Goal: Transaction & Acquisition: Download file/media

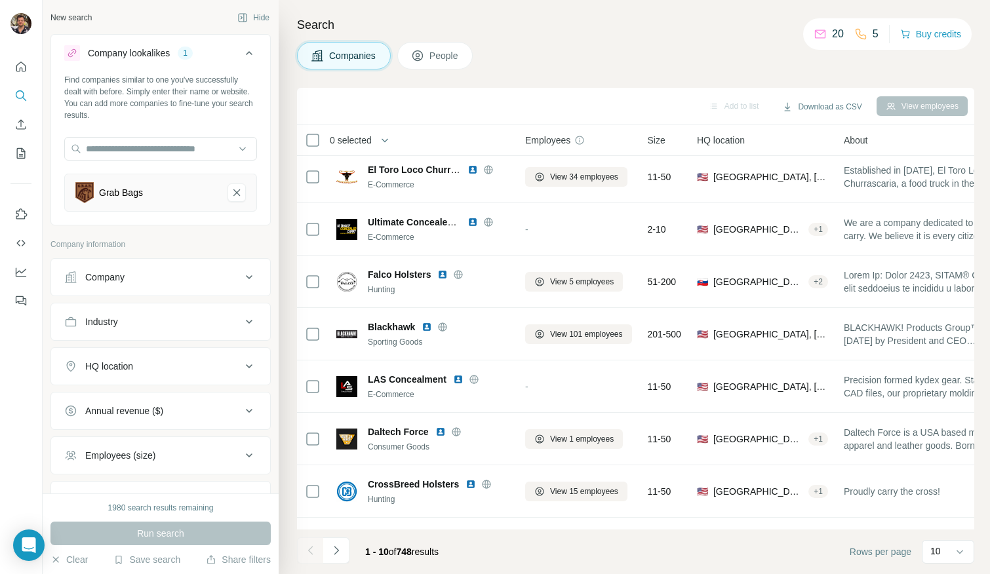
scroll to position [150, 0]
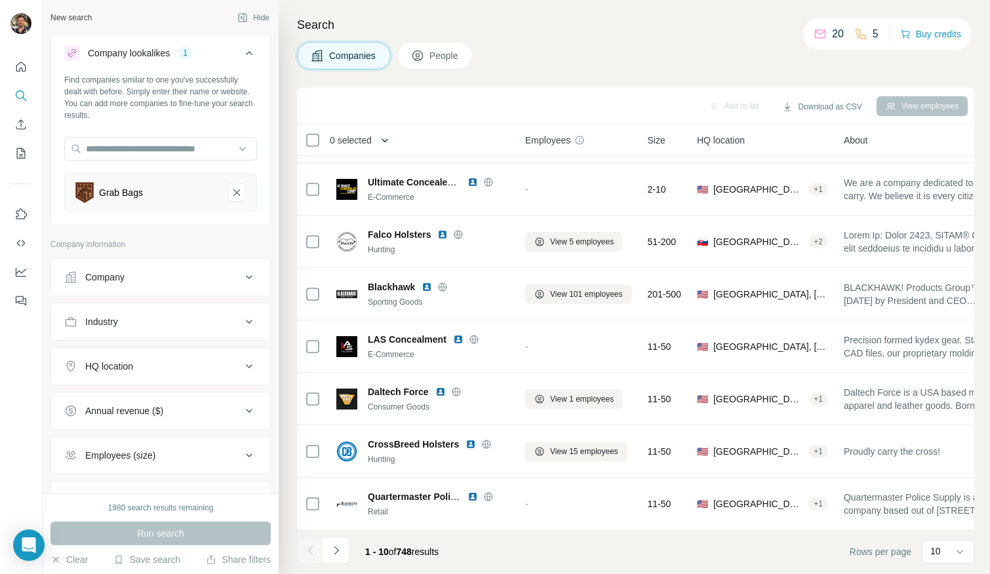
click at [377, 132] on button "button" at bounding box center [385, 140] width 26 height 26
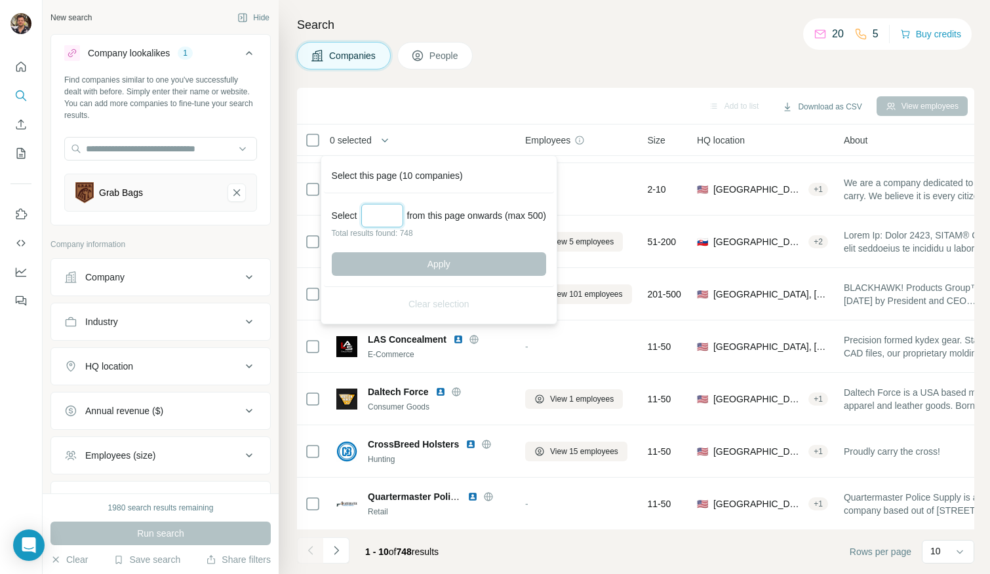
click at [387, 217] on input "Select a number (up to 500)" at bounding box center [382, 216] width 42 height 24
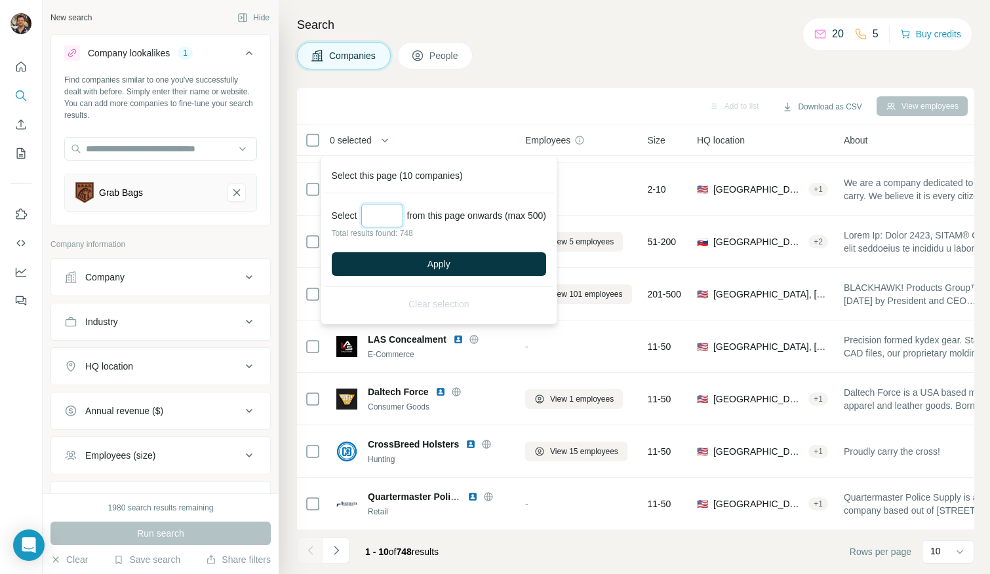
type input "***"
click at [410, 249] on div "Select *** from this page onwards (max 500) Total results found: 748 Apply" at bounding box center [439, 240] width 230 height 94
click at [417, 264] on button "Apply" at bounding box center [439, 264] width 214 height 24
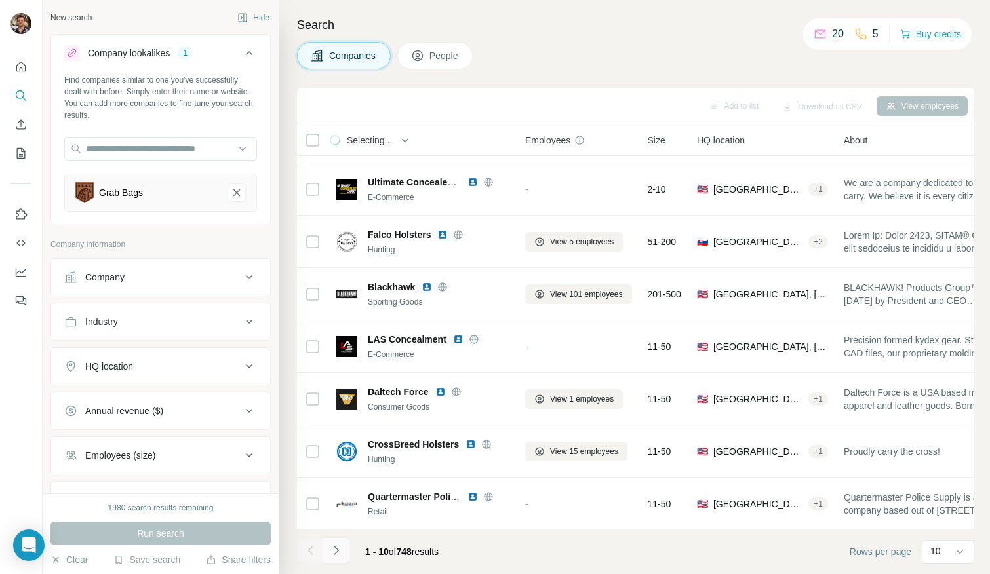
click at [336, 547] on icon "Navigate to next page" at bounding box center [336, 550] width 13 height 13
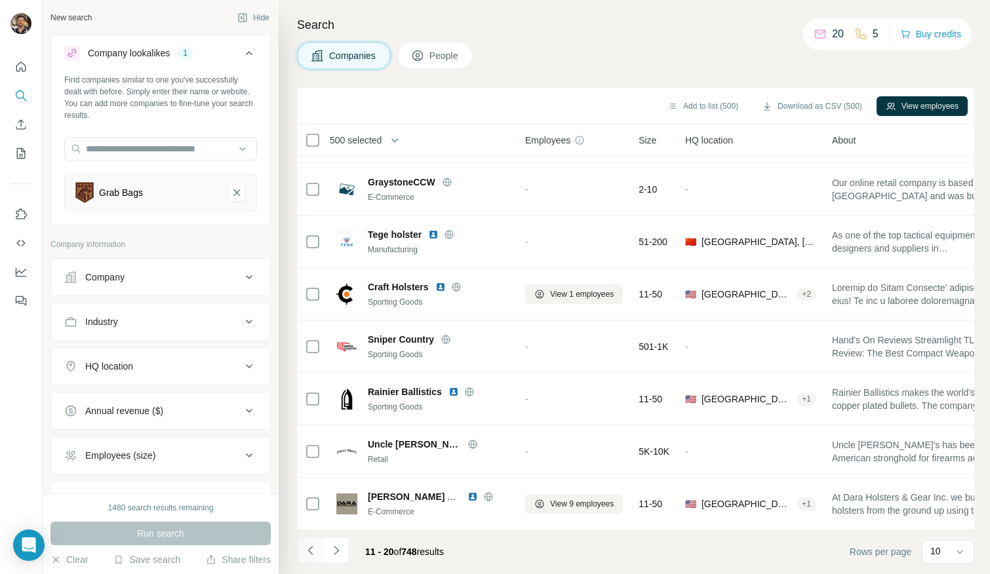
click at [308, 551] on icon "Navigate to previous page" at bounding box center [309, 550] width 5 height 9
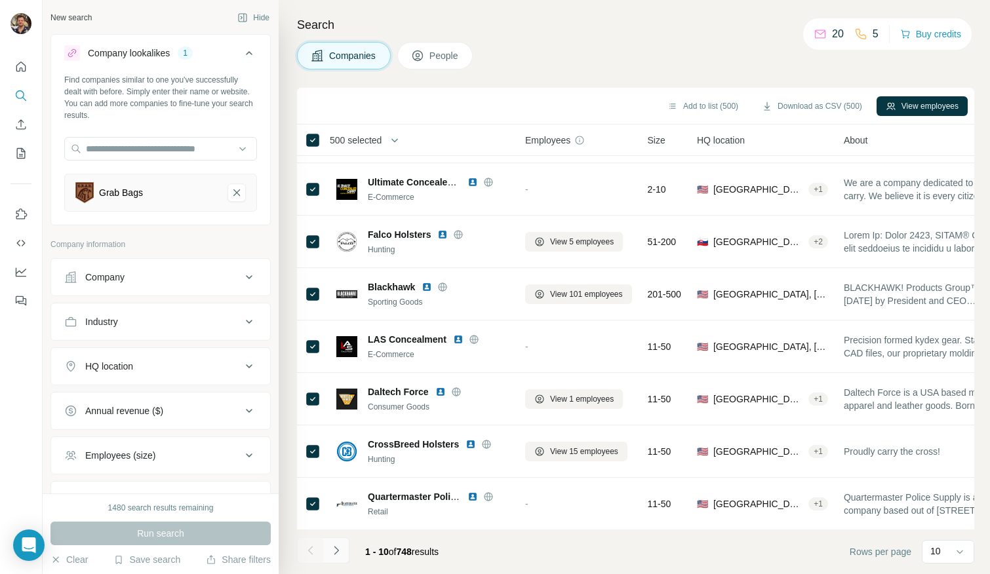
click at [333, 545] on icon "Navigate to next page" at bounding box center [336, 550] width 13 height 13
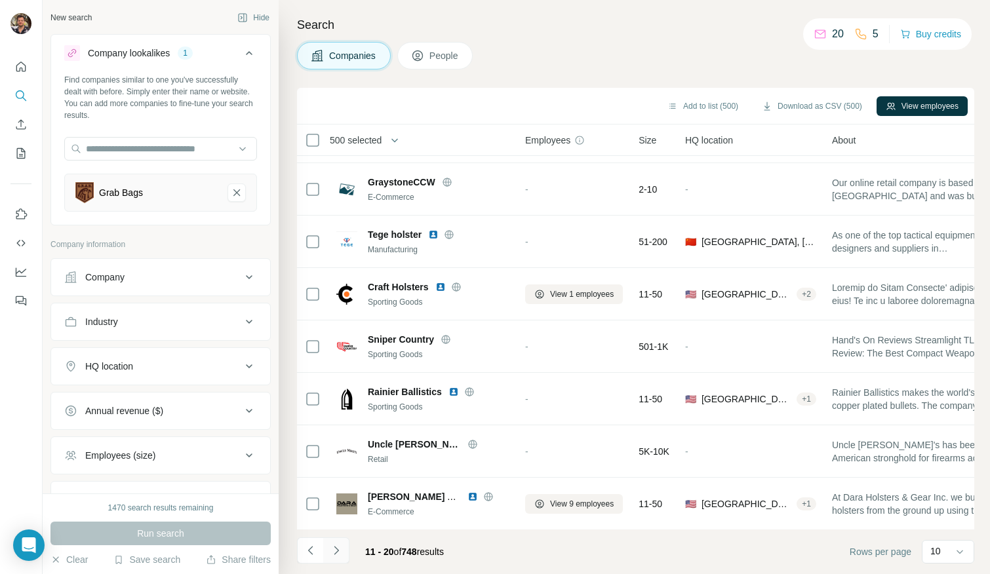
click at [336, 550] on icon "Navigate to next page" at bounding box center [336, 550] width 13 height 13
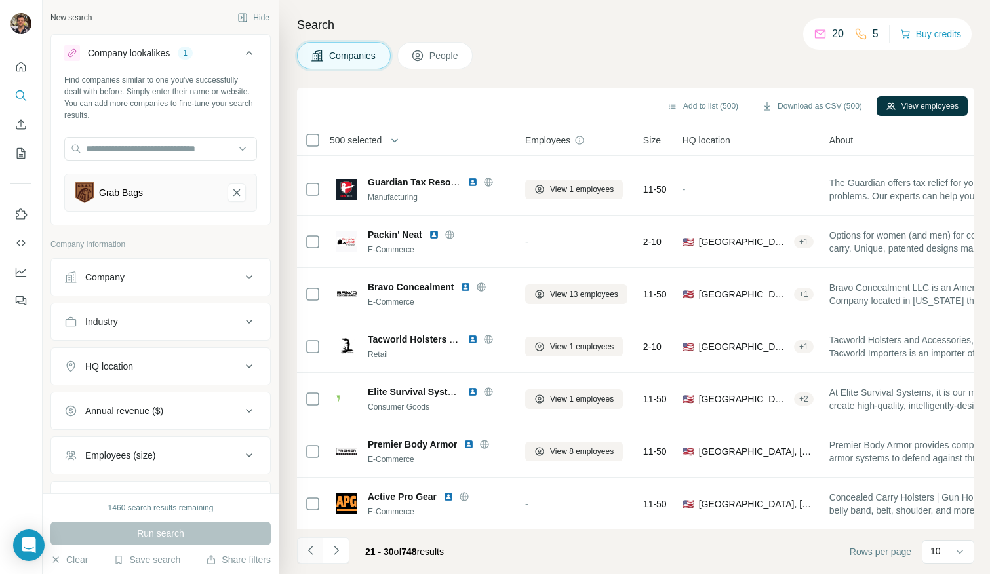
click at [315, 550] on icon "Navigate to previous page" at bounding box center [310, 550] width 13 height 13
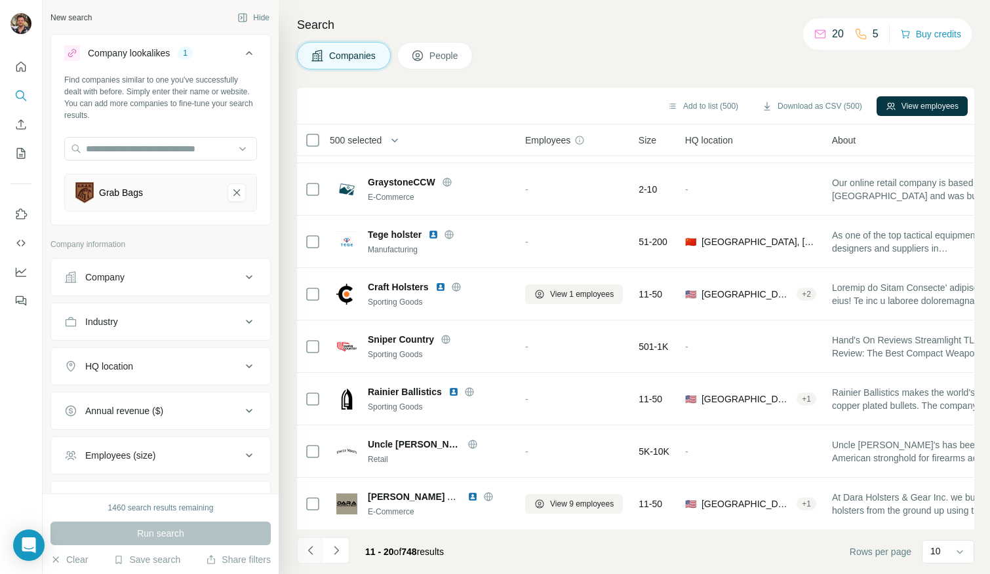
click at [315, 550] on icon "Navigate to previous page" at bounding box center [310, 550] width 13 height 13
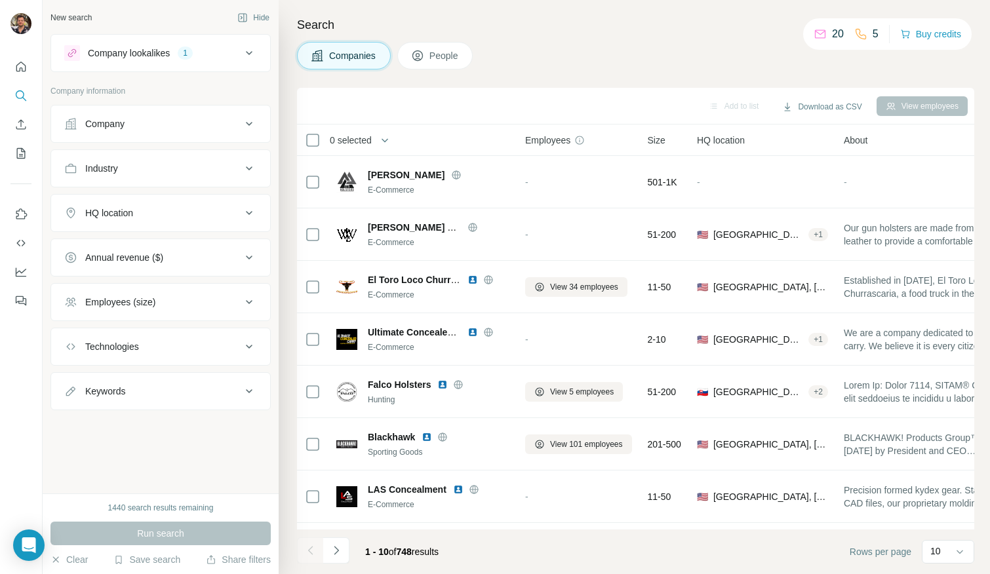
click at [370, 138] on span "0 selected" at bounding box center [351, 140] width 42 height 13
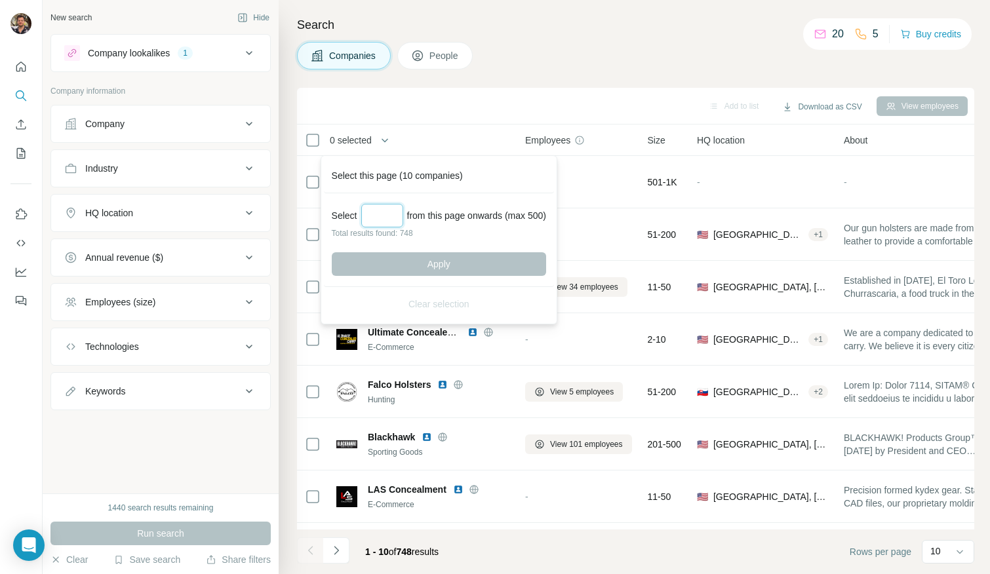
click at [383, 221] on input "Select a number (up to 500)" at bounding box center [382, 216] width 42 height 24
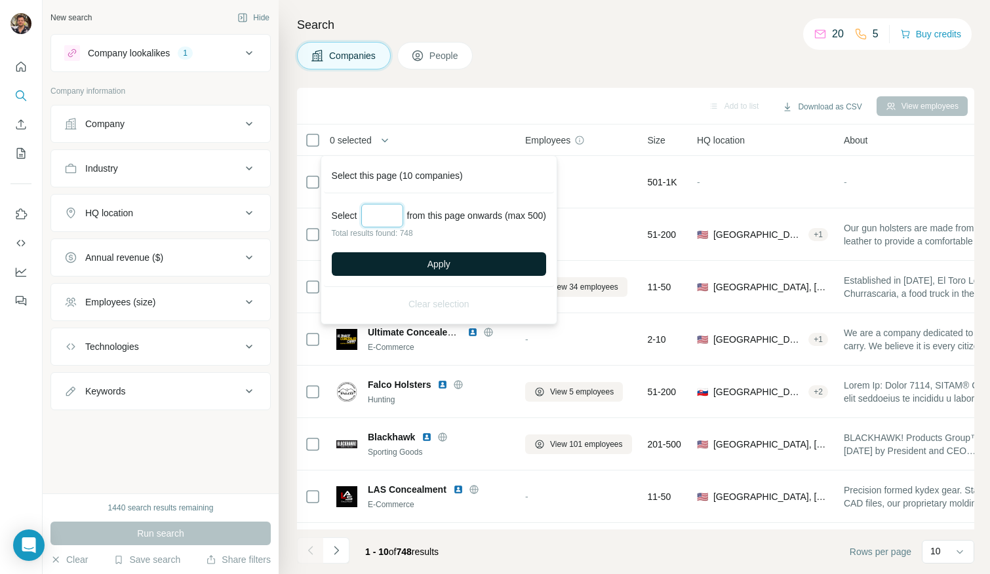
type input "***"
click at [415, 252] on button "Apply" at bounding box center [439, 264] width 214 height 24
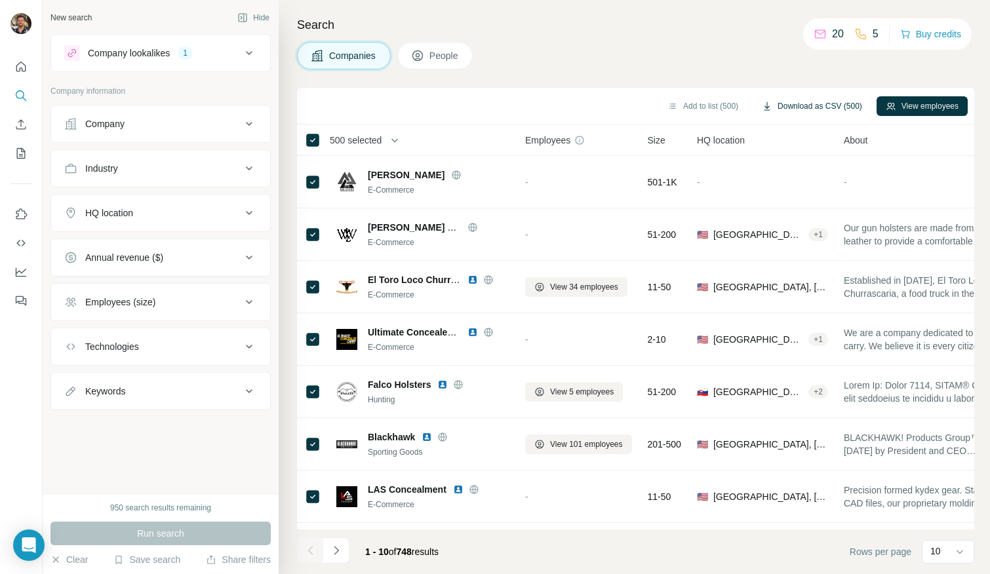
click at [800, 104] on button "Download as CSV (500)" at bounding box center [811, 106] width 119 height 20
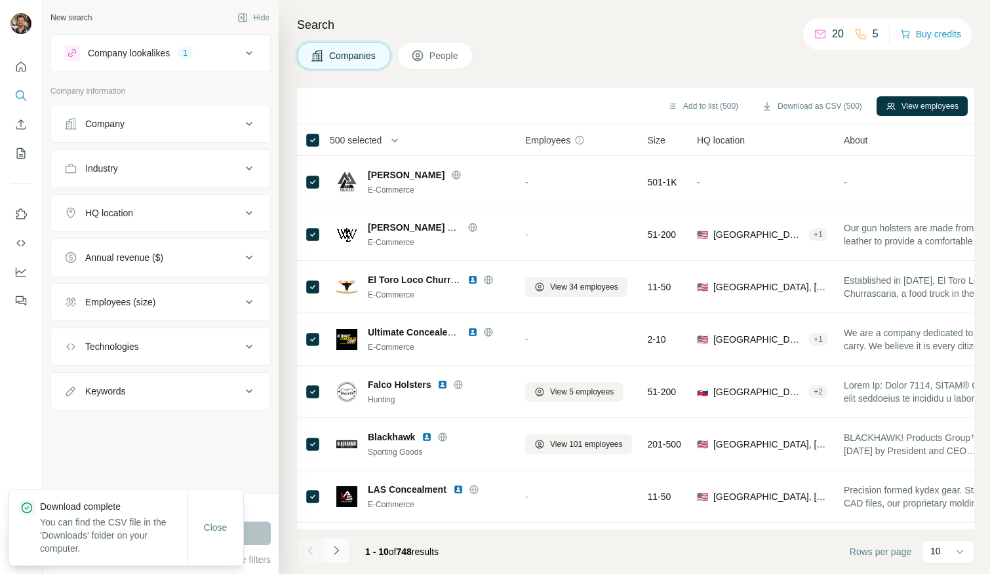
click at [338, 553] on icon "Navigate to next page" at bounding box center [336, 550] width 13 height 13
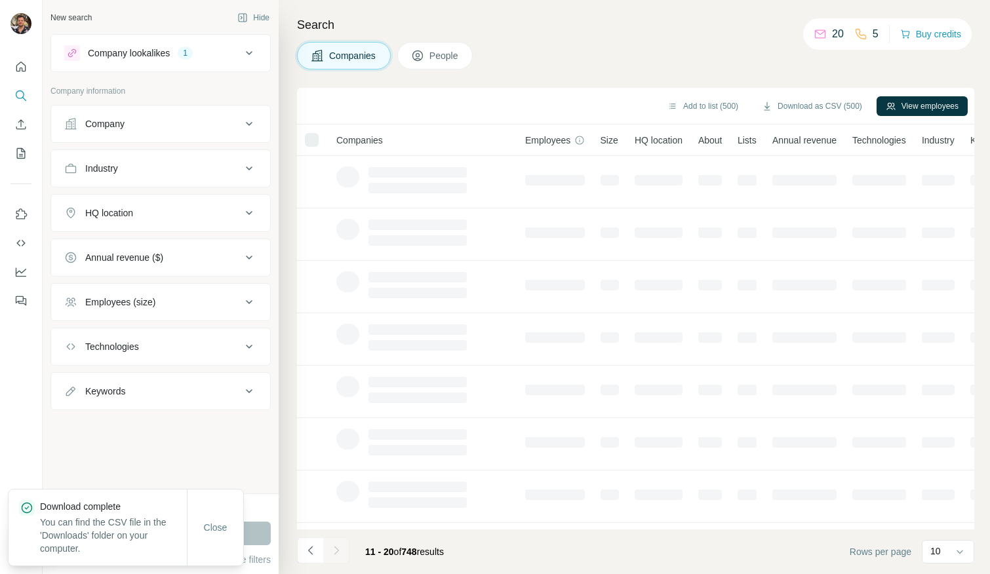
click at [338, 553] on div at bounding box center [336, 550] width 26 height 26
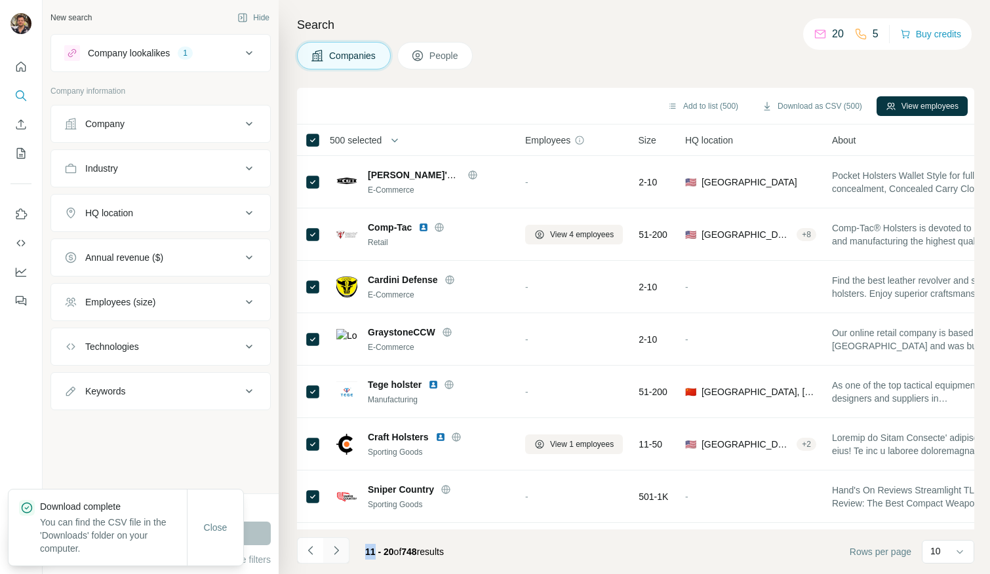
click at [338, 553] on icon "Navigate to next page" at bounding box center [336, 550] width 13 height 13
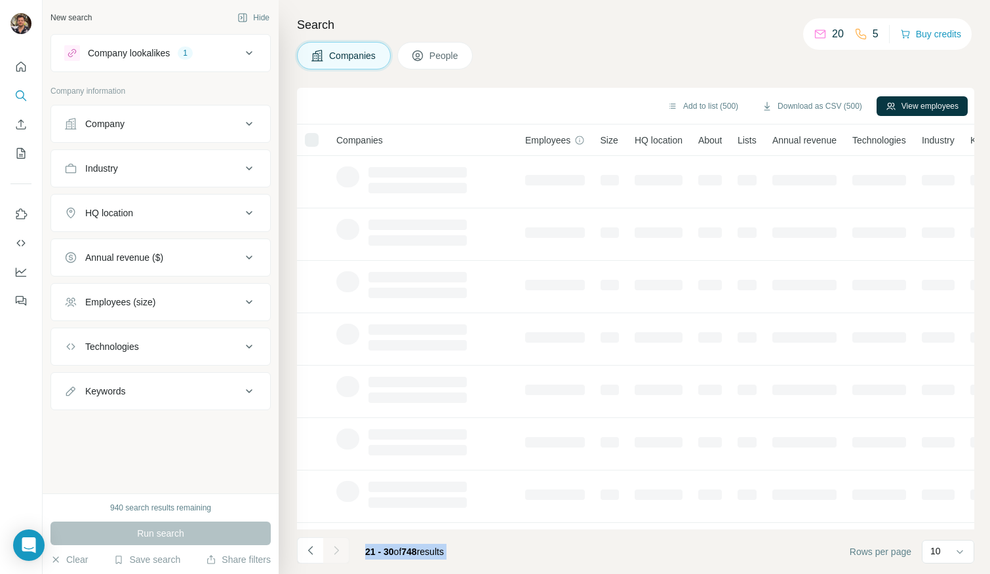
click at [338, 553] on div at bounding box center [336, 550] width 26 height 26
click at [338, 553] on icon "Navigate to next page" at bounding box center [336, 550] width 13 height 13
click at [338, 553] on div at bounding box center [336, 550] width 26 height 26
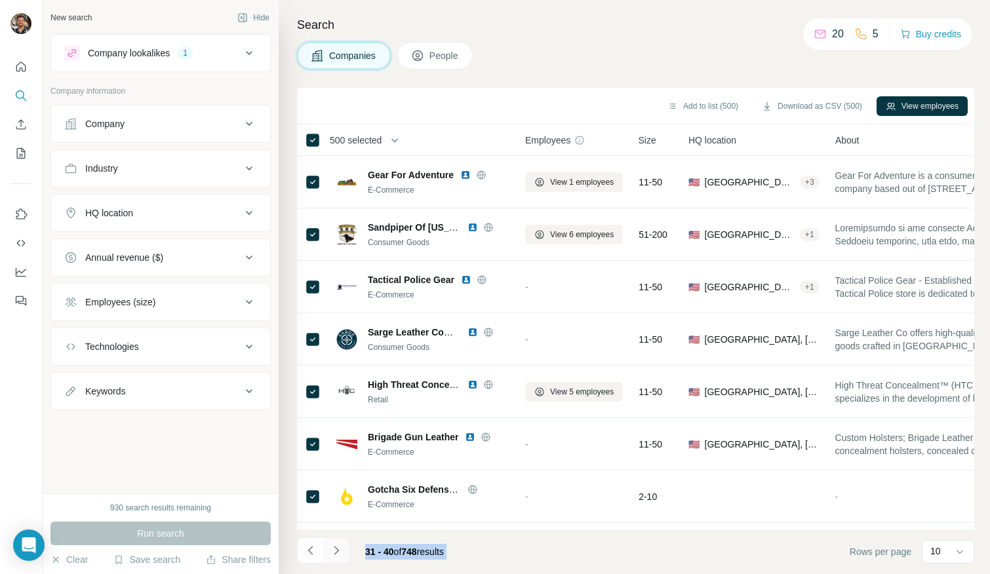
click at [338, 553] on icon "Navigate to next page" at bounding box center [336, 550] width 13 height 13
click at [338, 553] on div at bounding box center [336, 550] width 26 height 26
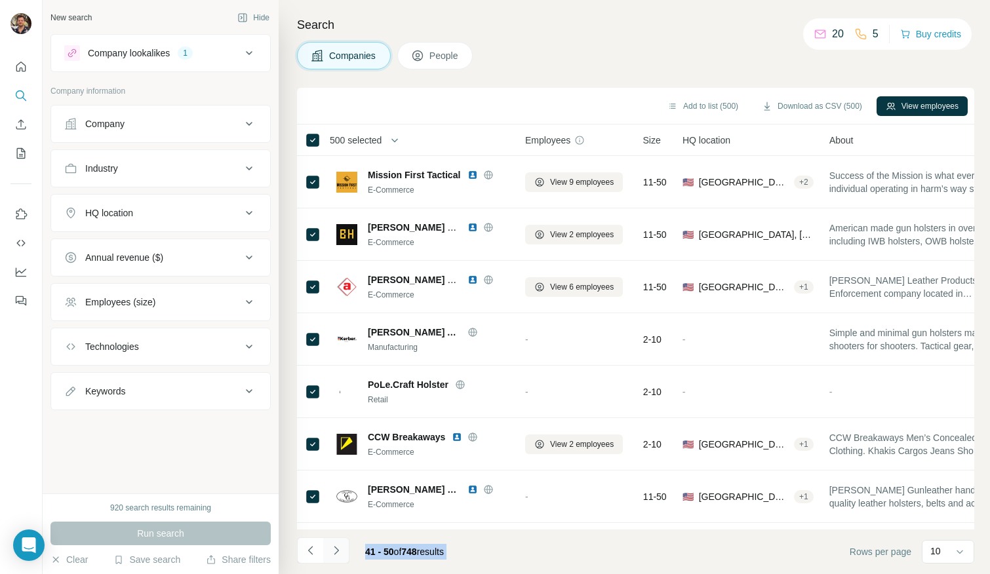
click at [338, 553] on icon "Navigate to next page" at bounding box center [336, 550] width 13 height 13
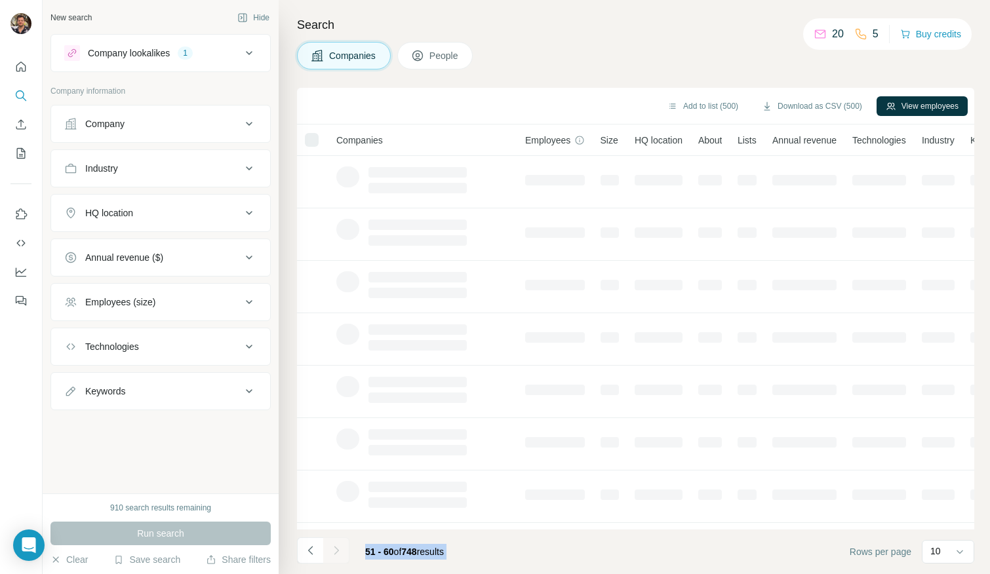
click at [338, 553] on div at bounding box center [336, 550] width 26 height 26
click at [338, 553] on icon "Navigate to next page" at bounding box center [336, 550] width 13 height 13
click at [338, 553] on div at bounding box center [336, 550] width 26 height 26
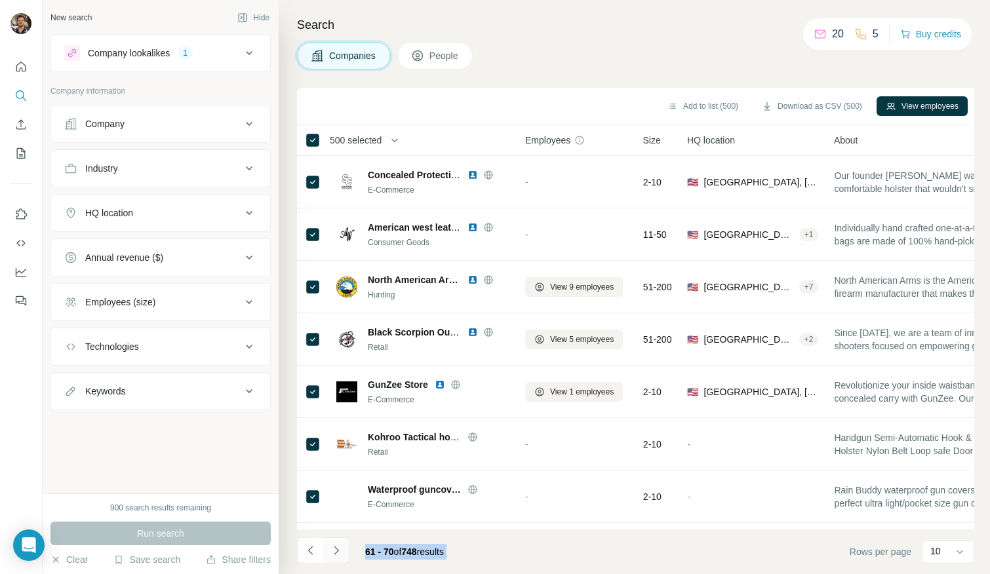
click at [338, 553] on icon "Navigate to next page" at bounding box center [336, 550] width 13 height 13
click at [338, 553] on div at bounding box center [336, 550] width 26 height 26
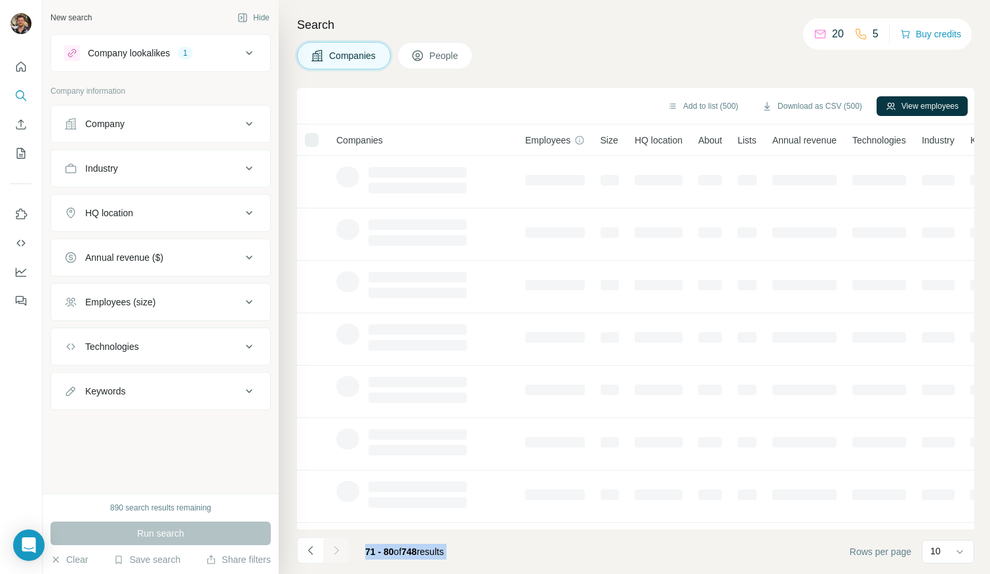
click at [338, 553] on icon "Navigate to next page" at bounding box center [336, 550] width 13 height 13
click at [338, 553] on div at bounding box center [336, 550] width 26 height 26
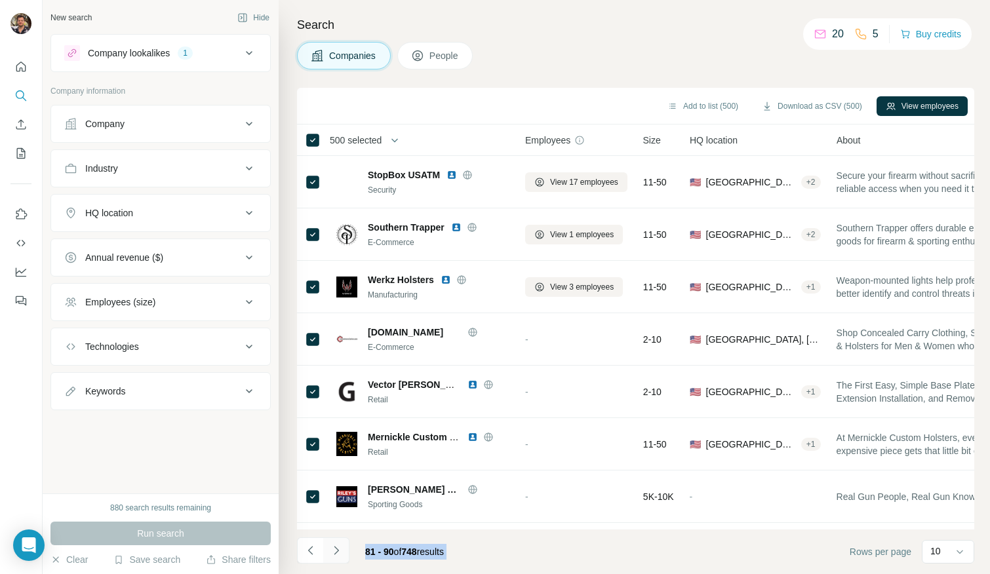
click at [338, 553] on icon "Navigate to next page" at bounding box center [336, 550] width 13 height 13
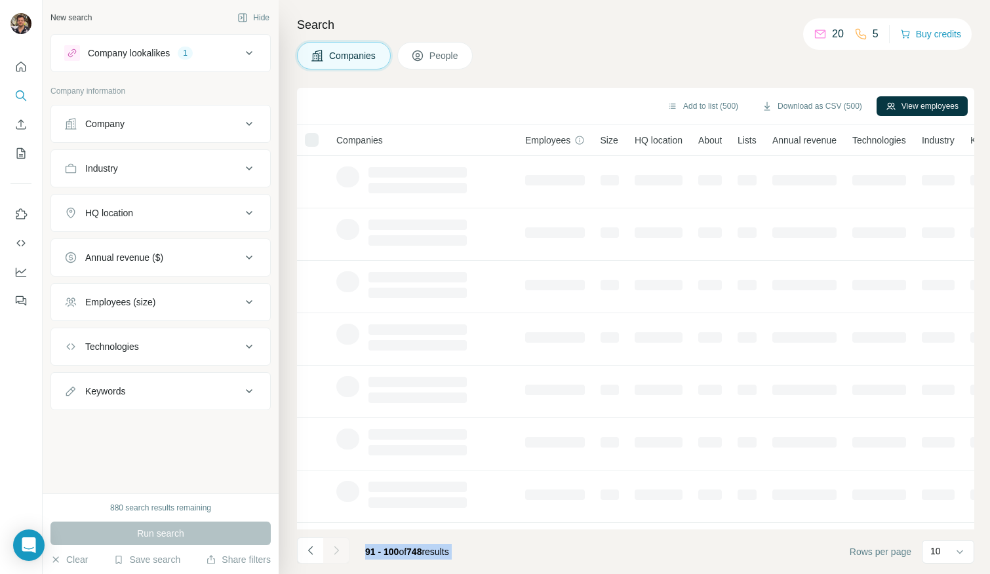
click at [338, 553] on div at bounding box center [336, 550] width 26 height 26
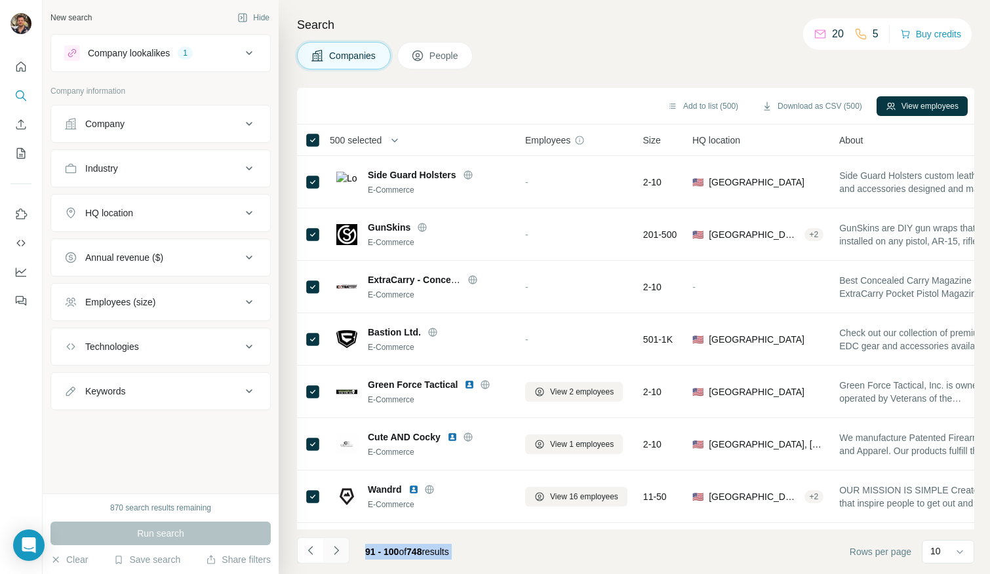
click at [338, 553] on icon "Navigate to next page" at bounding box center [336, 550] width 13 height 13
click at [338, 553] on div at bounding box center [336, 550] width 26 height 26
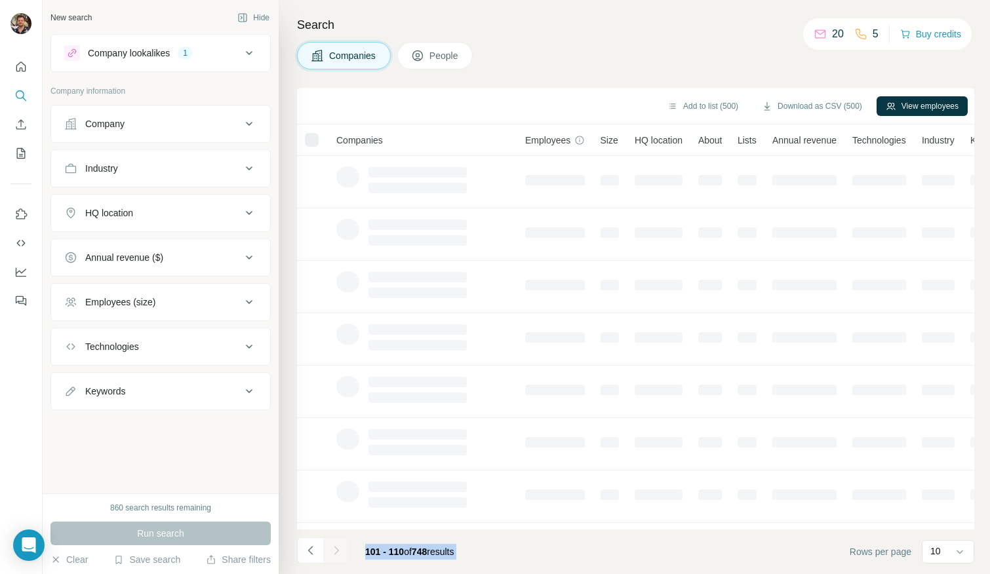
click at [338, 553] on div at bounding box center [336, 550] width 26 height 26
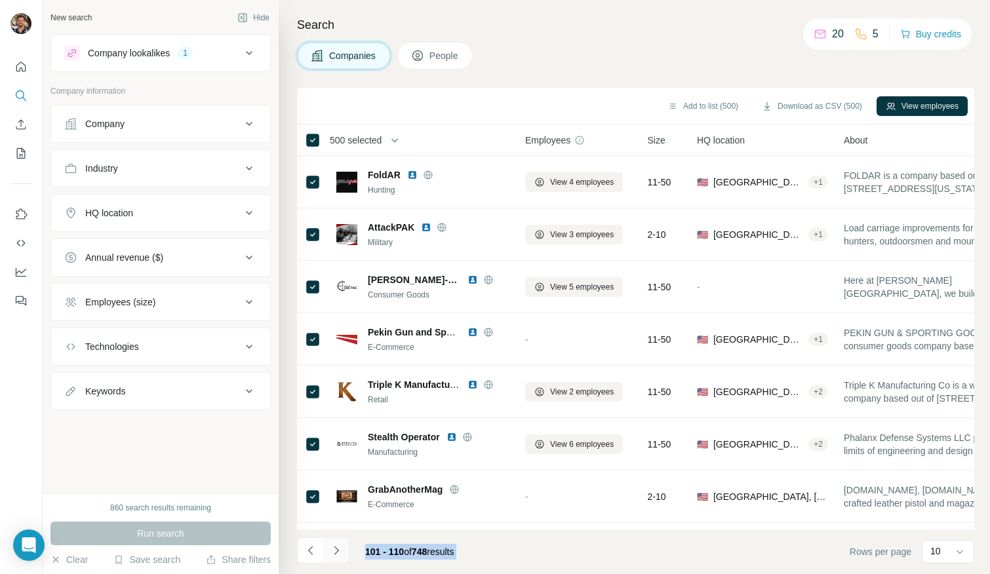
click at [338, 553] on icon "Navigate to next page" at bounding box center [336, 550] width 13 height 13
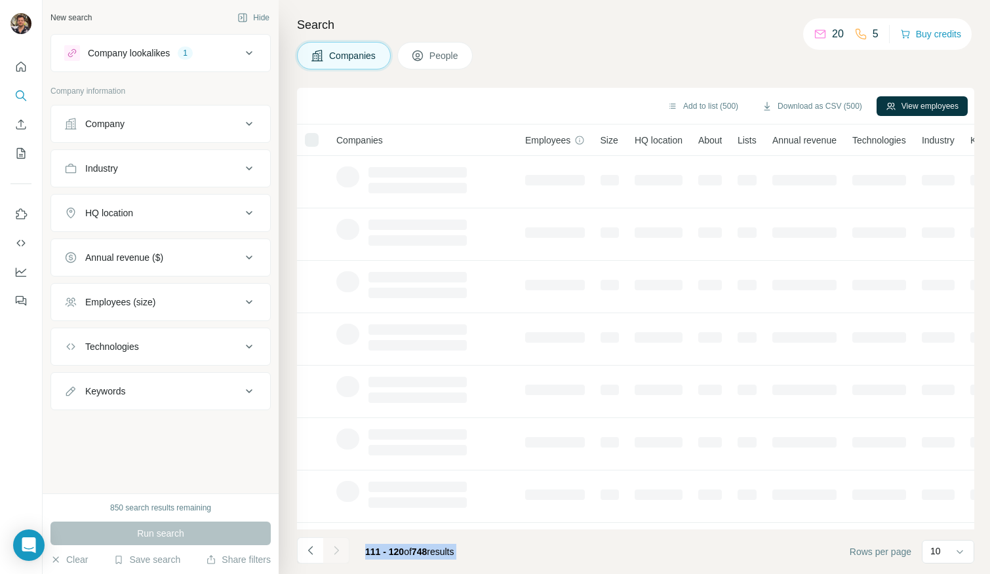
click at [338, 553] on div at bounding box center [336, 550] width 26 height 26
click at [338, 553] on icon "Navigate to next page" at bounding box center [336, 550] width 13 height 13
click at [338, 553] on div at bounding box center [336, 550] width 26 height 26
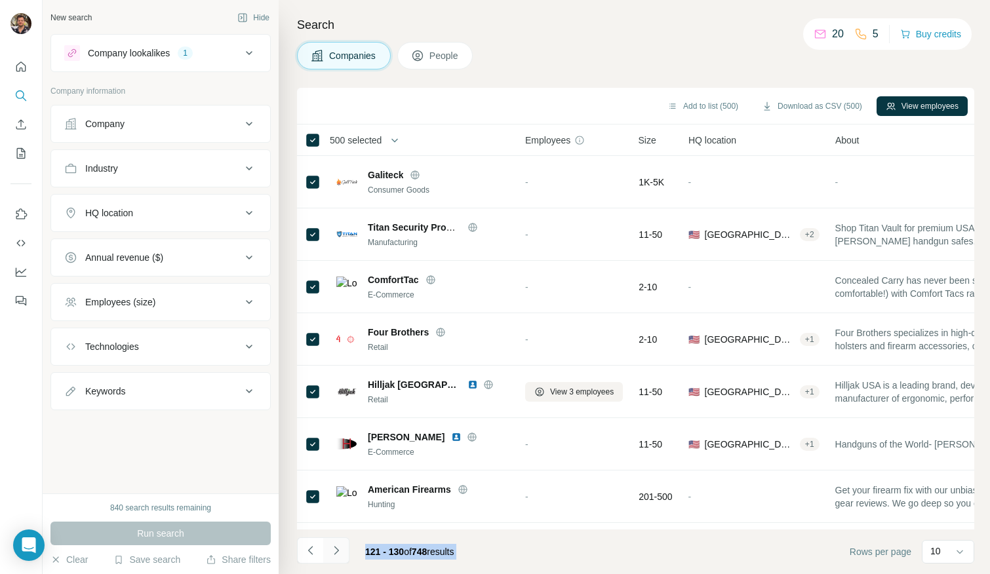
click at [338, 553] on icon "Navigate to next page" at bounding box center [336, 550] width 13 height 13
click at [338, 553] on div at bounding box center [336, 550] width 26 height 26
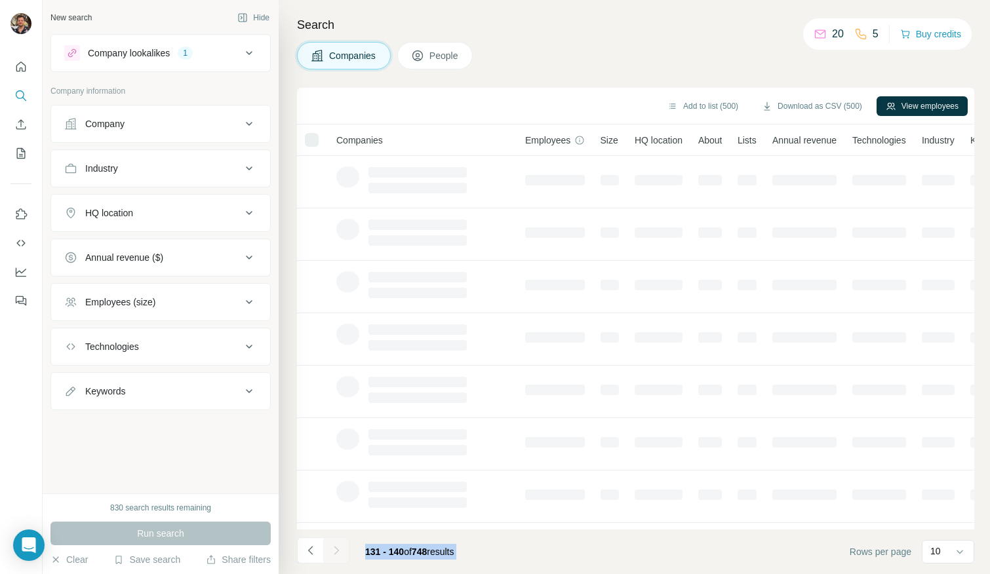
click at [338, 553] on icon "Navigate to next page" at bounding box center [336, 550] width 13 height 13
click at [338, 553] on div at bounding box center [336, 550] width 26 height 26
click at [338, 553] on icon "Navigate to next page" at bounding box center [336, 550] width 13 height 13
click at [338, 553] on div at bounding box center [336, 550] width 26 height 26
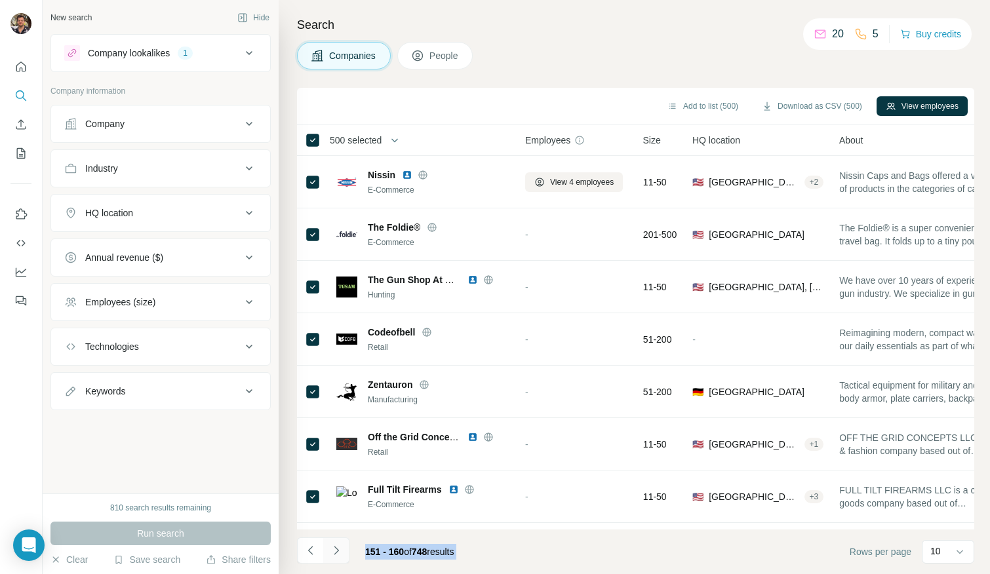
click at [338, 553] on icon "Navigate to next page" at bounding box center [336, 550] width 13 height 13
click at [338, 553] on div at bounding box center [336, 550] width 26 height 26
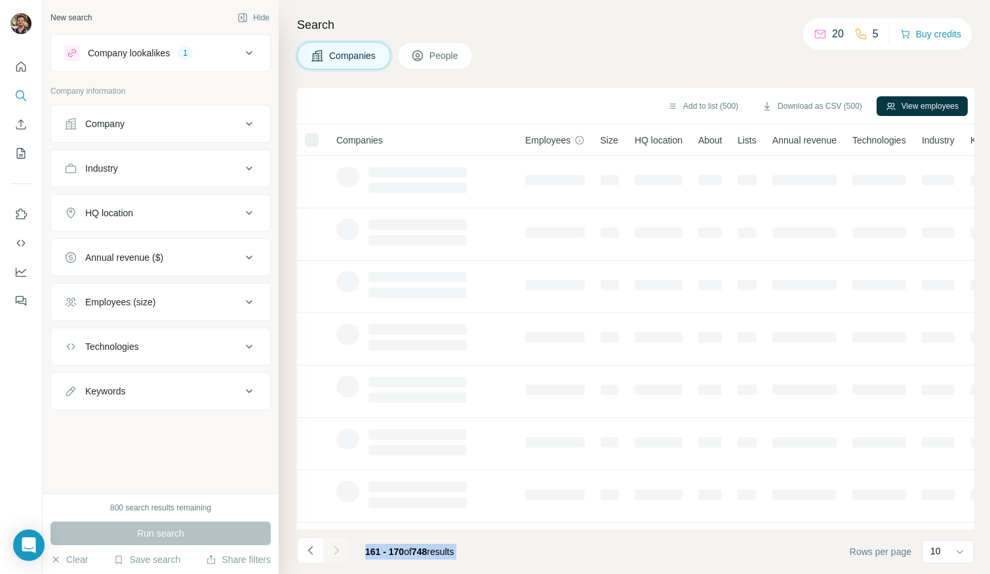
click at [338, 553] on icon "Navigate to next page" at bounding box center [336, 550] width 13 height 13
click at [338, 553] on div at bounding box center [336, 550] width 26 height 26
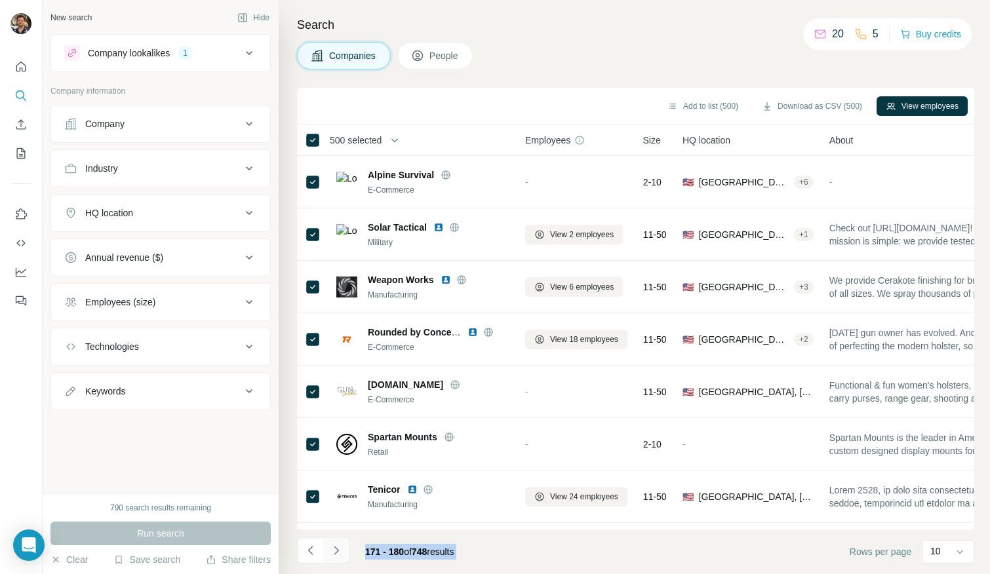
click at [338, 553] on icon "Navigate to next page" at bounding box center [336, 550] width 13 height 13
click at [338, 553] on div at bounding box center [336, 550] width 26 height 26
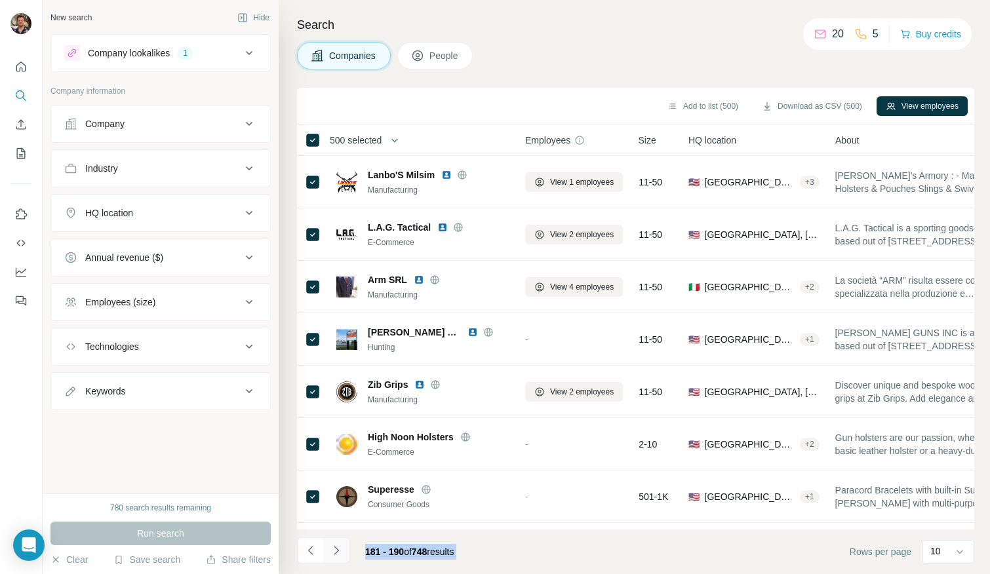
click at [338, 553] on icon "Navigate to next page" at bounding box center [336, 550] width 13 height 13
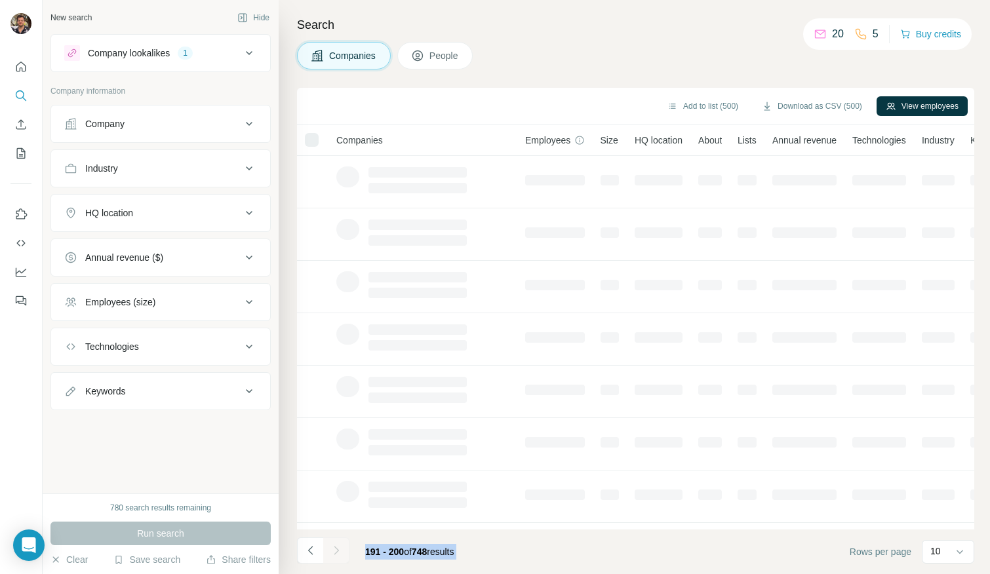
click at [338, 553] on div at bounding box center [336, 550] width 26 height 26
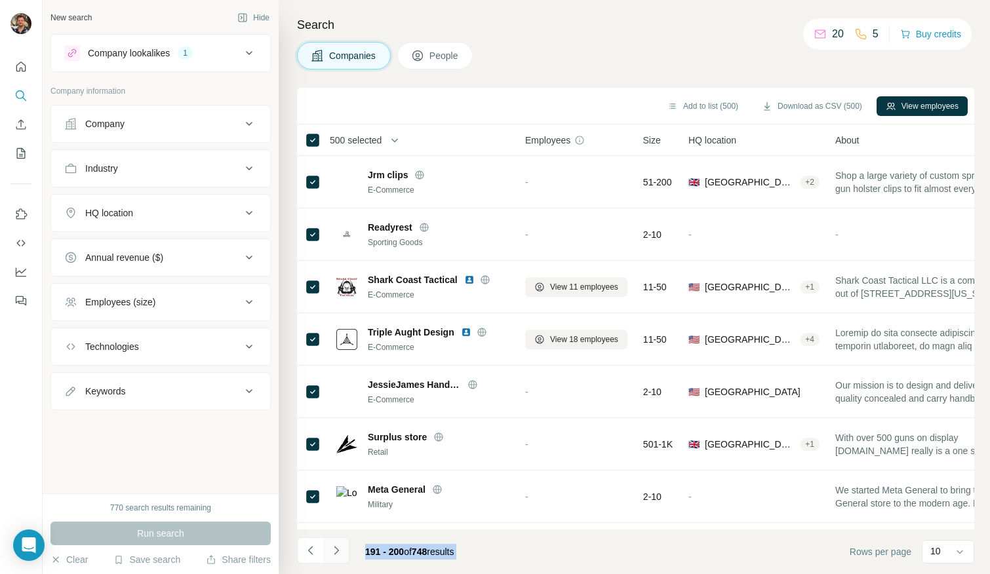
click at [338, 553] on icon "Navigate to next page" at bounding box center [336, 550] width 13 height 13
click at [338, 553] on div at bounding box center [336, 550] width 26 height 26
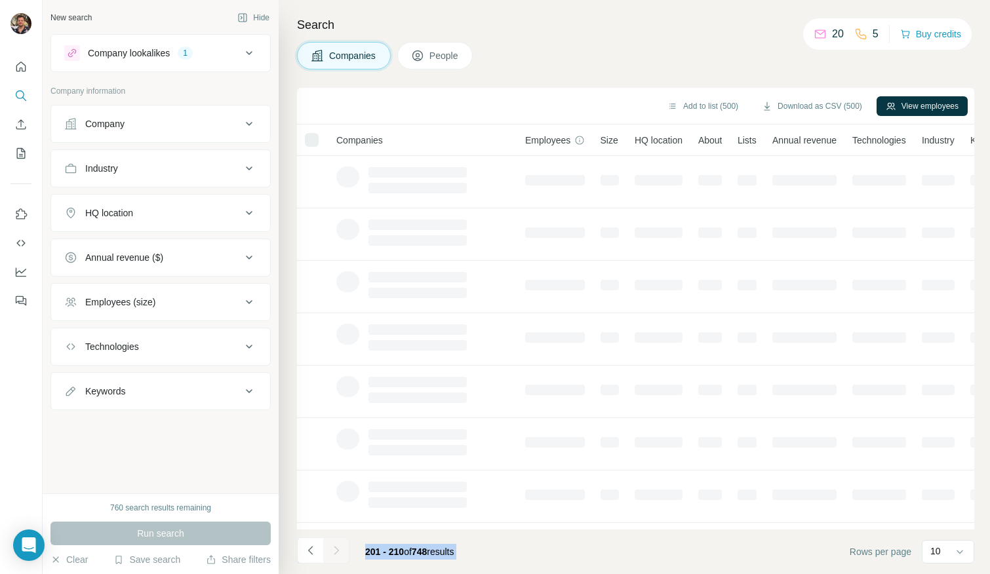
click at [338, 553] on icon "Navigate to next page" at bounding box center [336, 550] width 13 height 13
click at [338, 553] on div at bounding box center [336, 550] width 26 height 26
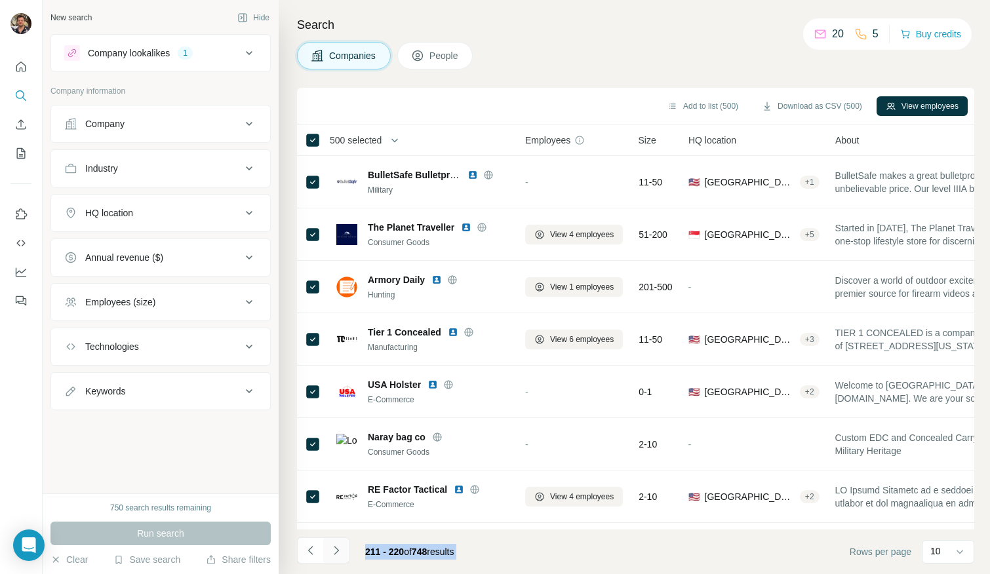
click at [338, 553] on icon "Navigate to next page" at bounding box center [336, 550] width 13 height 13
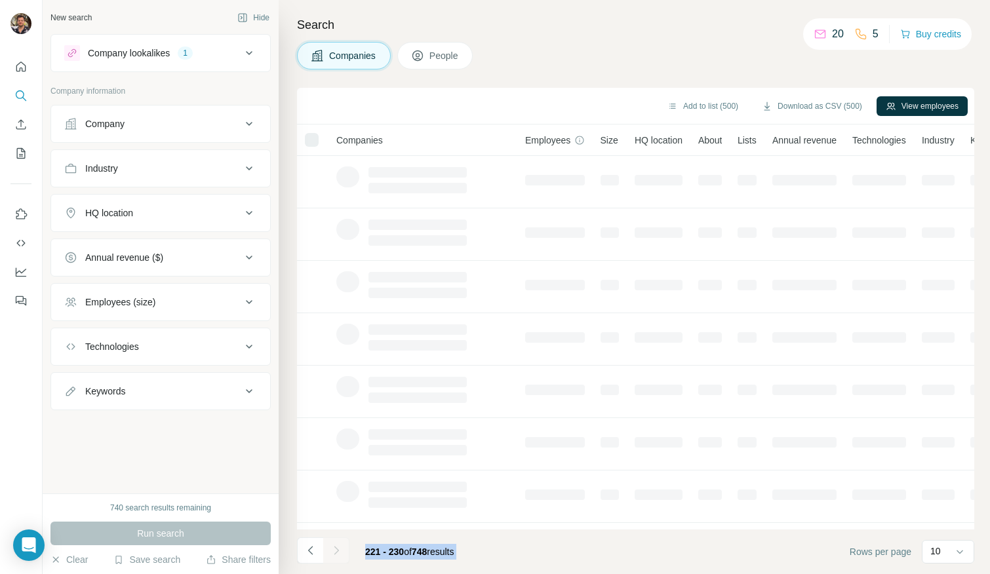
click at [338, 553] on div at bounding box center [336, 550] width 26 height 26
click at [338, 553] on icon "Navigate to next page" at bounding box center [336, 550] width 13 height 13
click at [338, 553] on div at bounding box center [336, 550] width 26 height 26
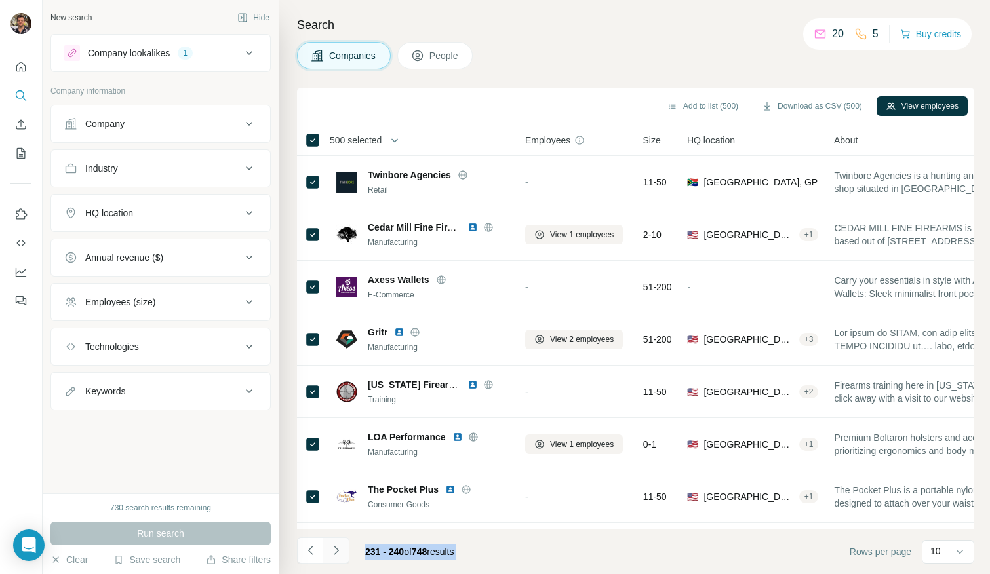
click at [338, 553] on icon "Navigate to next page" at bounding box center [336, 550] width 13 height 13
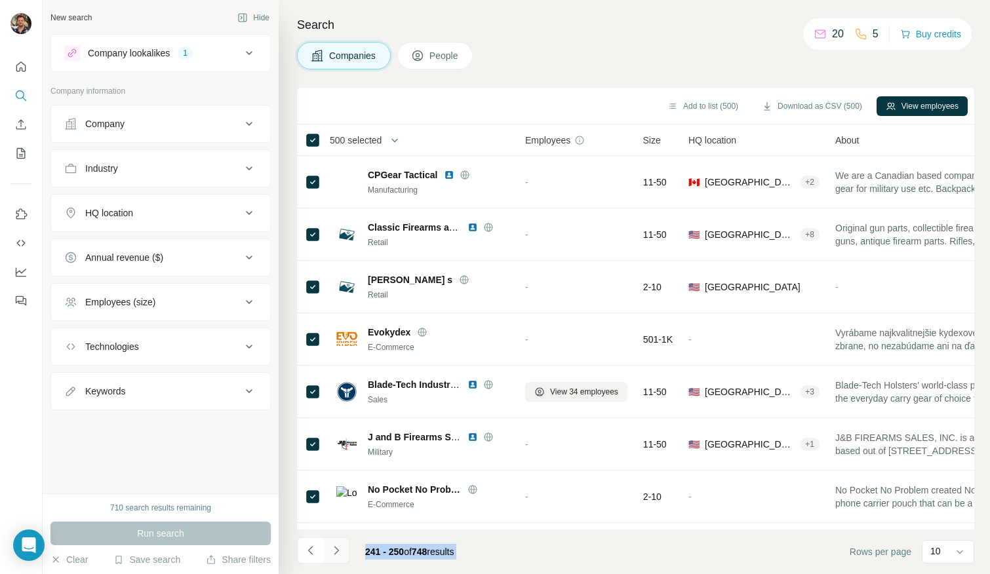
click at [338, 553] on icon "Navigate to next page" at bounding box center [336, 550] width 13 height 13
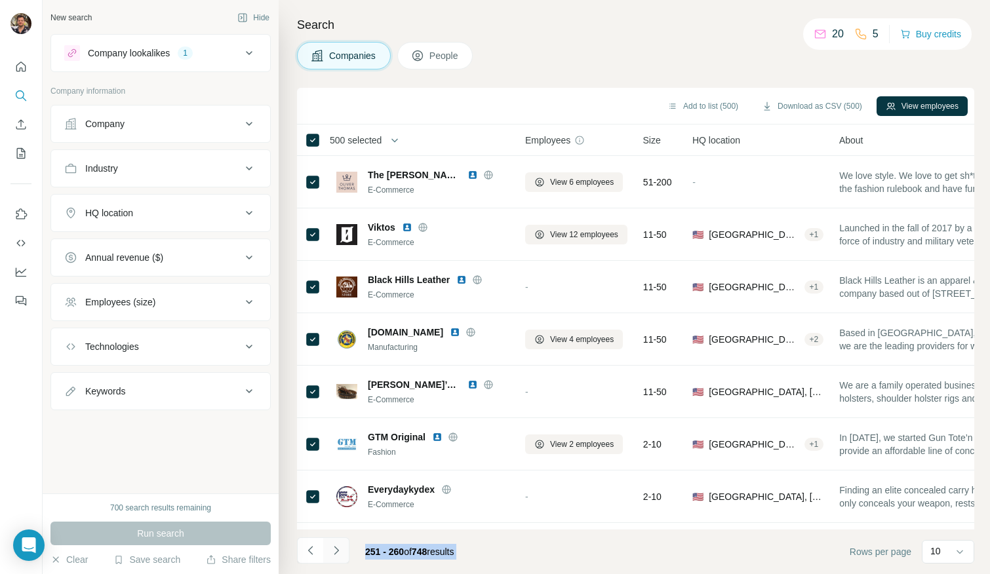
click at [338, 553] on icon "Navigate to next page" at bounding box center [336, 550] width 13 height 13
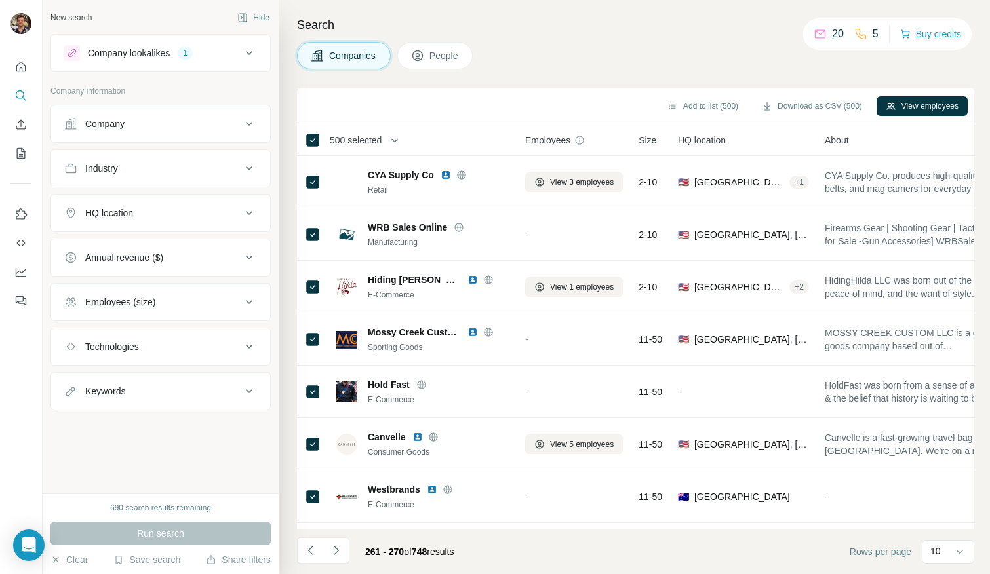
click at [381, 143] on span "500 selected" at bounding box center [356, 140] width 52 height 13
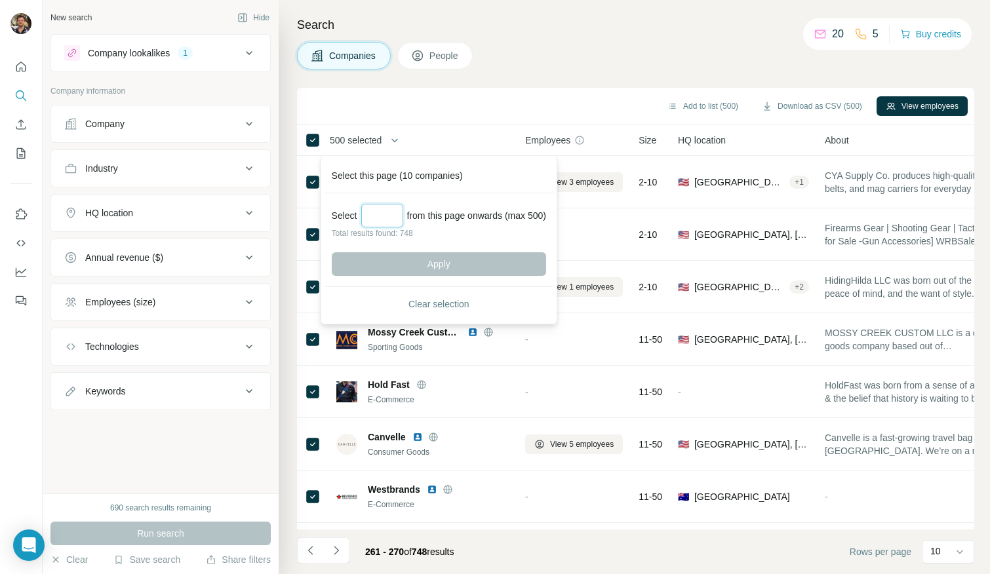
click at [379, 213] on input "Select a number (up to 500)" at bounding box center [382, 216] width 42 height 24
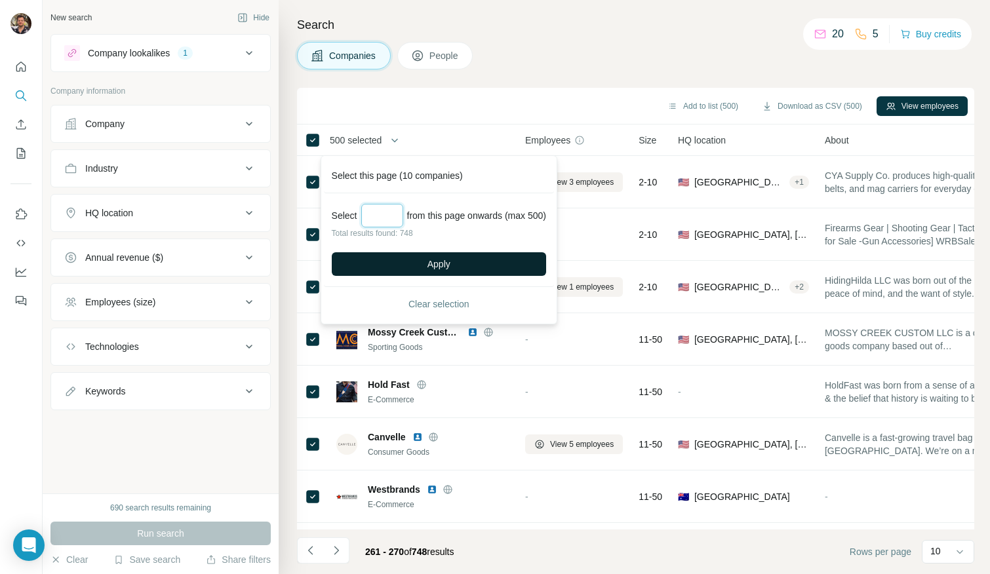
type input "***"
click at [399, 265] on button "Apply" at bounding box center [439, 264] width 214 height 24
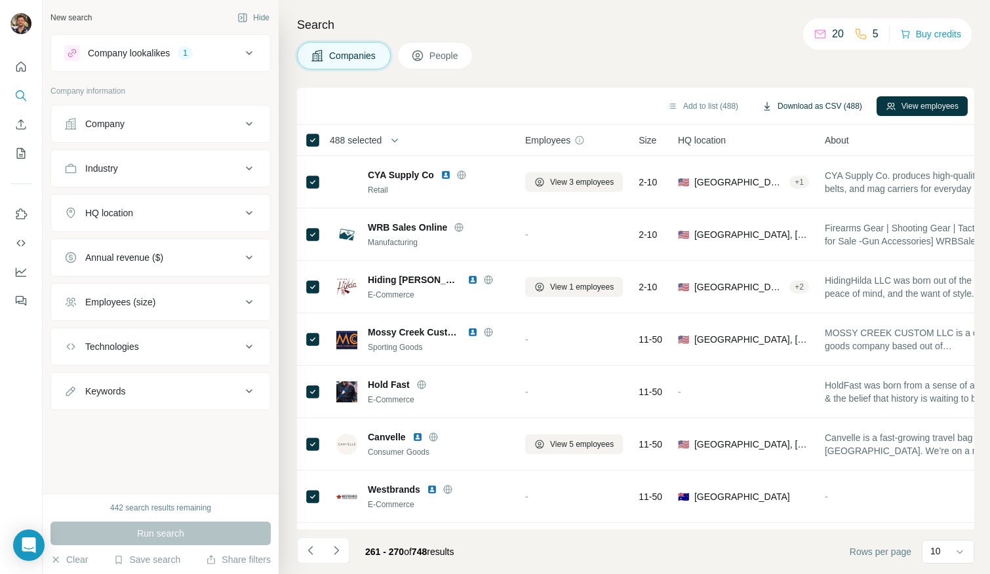
click at [808, 106] on button "Download as CSV (488)" at bounding box center [811, 106] width 119 height 20
click at [193, 54] on div "1" at bounding box center [185, 53] width 15 height 12
